Goal: Check status: Check status

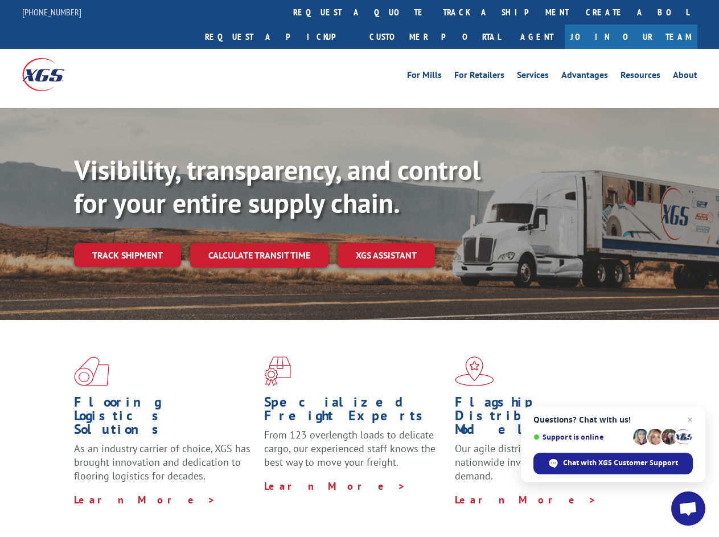
click at [359, 268] on div "Visibility, transparency, and control for your entire supply chain. Track shipm…" at bounding box center [396, 233] width 645 height 159
click at [434, 12] on link "track a shipment" at bounding box center [505, 12] width 143 height 24
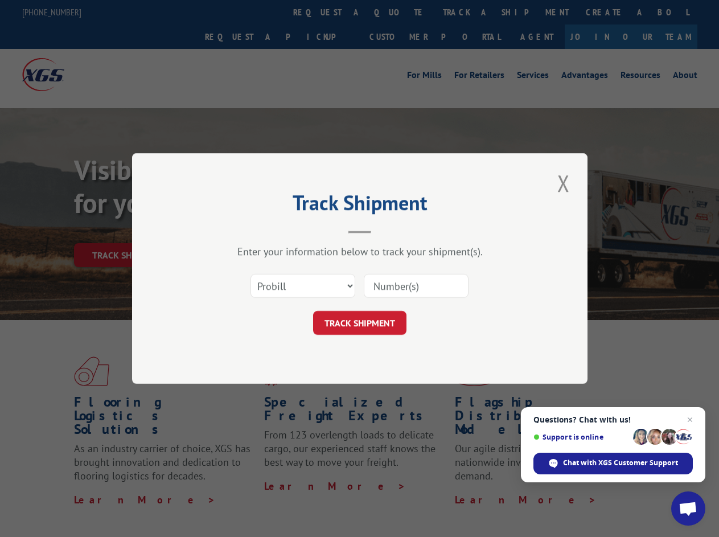
click at [397, 12] on div "Track Shipment Enter your information below to track your shipment(s). Select c…" at bounding box center [359, 268] width 719 height 537
click at [468, 12] on div "Track Shipment Enter your information below to track your shipment(s). Select c…" at bounding box center [359, 268] width 719 height 537
click at [127, 230] on div "Track Shipment Enter your information below to track your shipment(s). Select c…" at bounding box center [359, 268] width 719 height 537
click at [258, 230] on header "Track Shipment" at bounding box center [359, 214] width 341 height 39
click at [386, 230] on header "Track Shipment" at bounding box center [359, 214] width 341 height 39
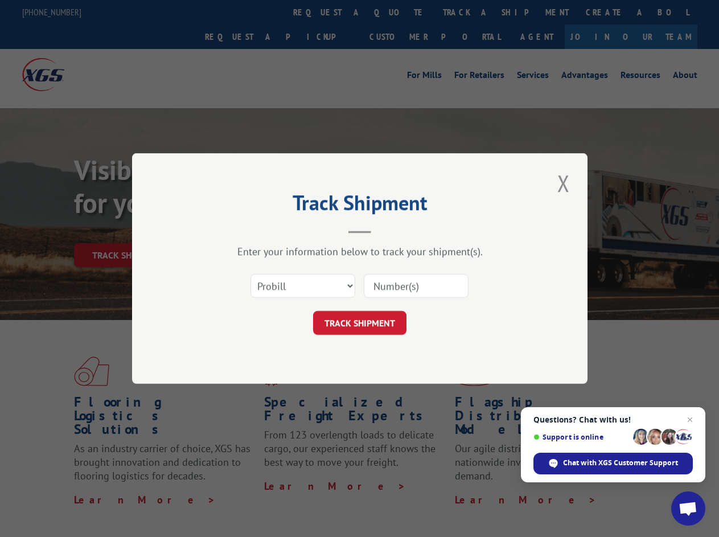
click at [688, 508] on span "Open chat" at bounding box center [687, 509] width 19 height 16
